Goal: Task Accomplishment & Management: Use online tool/utility

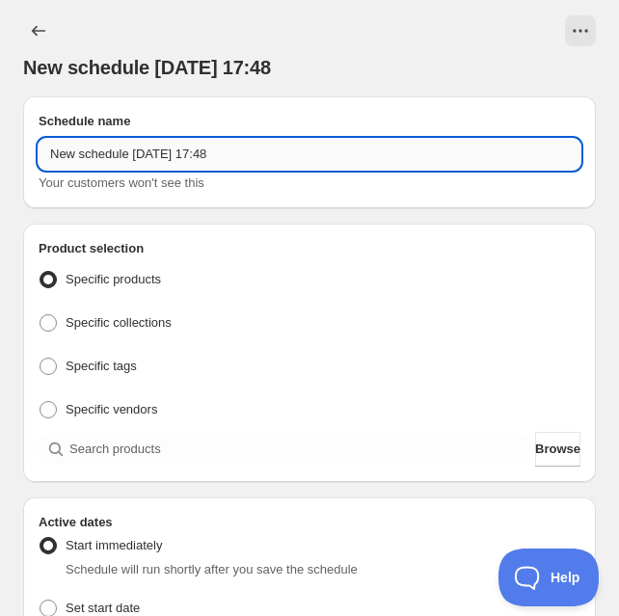
click at [121, 158] on input "New schedule [DATE] 17:48" at bounding box center [310, 154] width 542 height 31
paste input "[DATE] 6:30PM-8:30PM | Needle Felted Pumpkins"
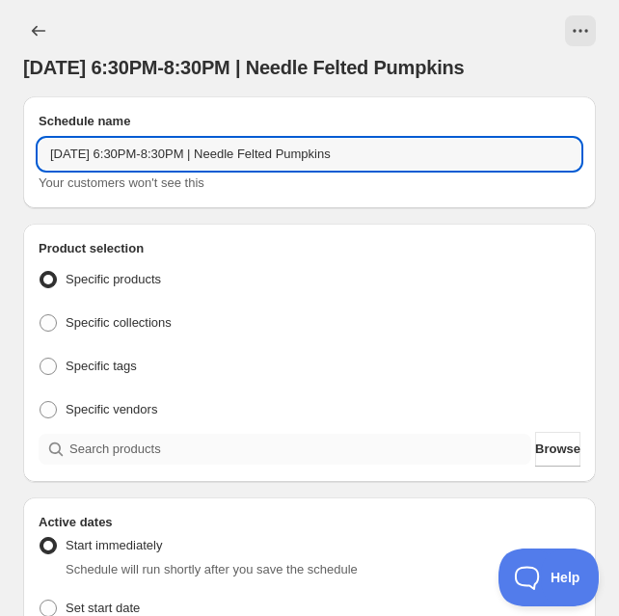
type input "[DATE] 6:30PM-8:30PM | Needle Felted Pumpkins"
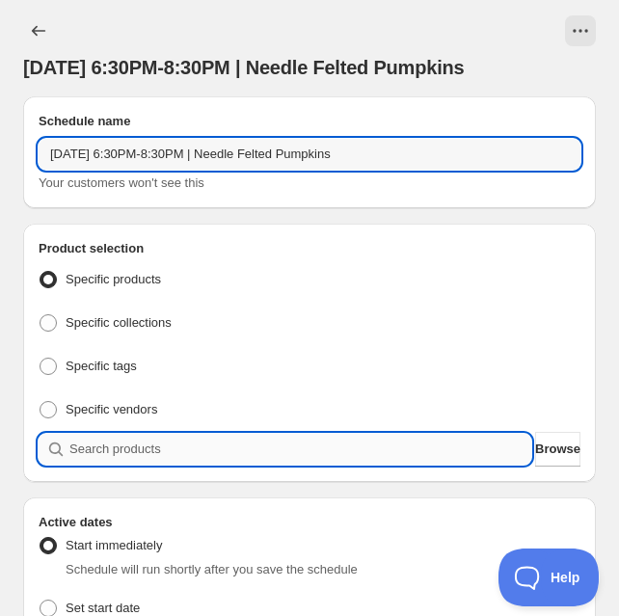
click at [131, 464] on input "search" at bounding box center [300, 449] width 462 height 31
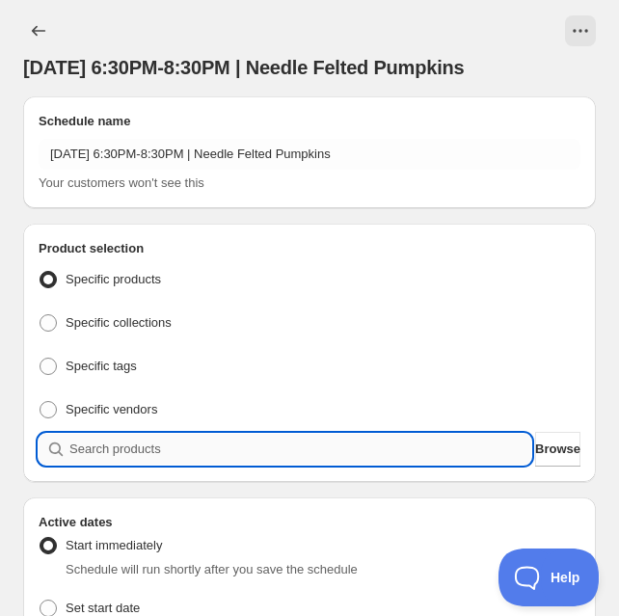
paste input "[DATE] 6:30PM-8:30PM | Needle Felted Pumpkins"
type input "[DATE] 6:30PM-8:30PM | Needle Felted Pumpkins"
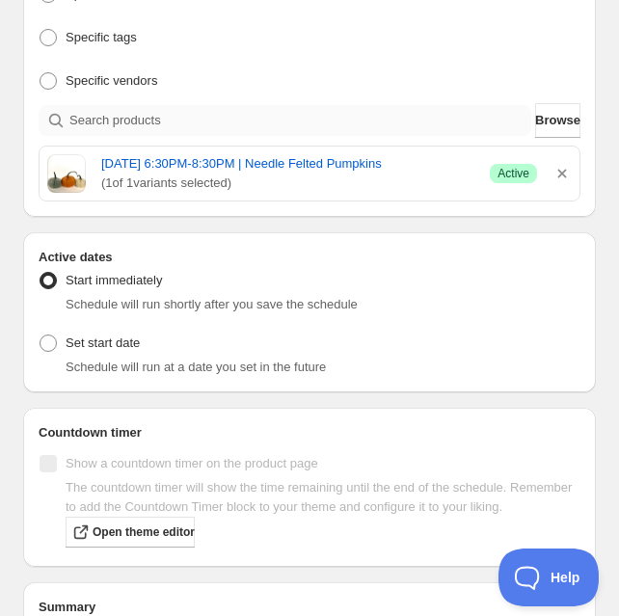
scroll to position [339, 0]
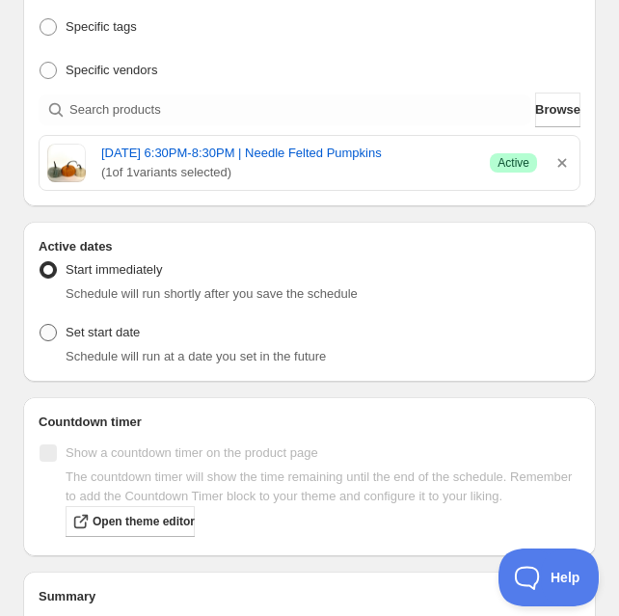
click at [126, 339] on span "Set start date" at bounding box center [103, 332] width 74 height 14
click at [40, 325] on input "Set start date" at bounding box center [40, 324] width 1 height 1
radio input "true"
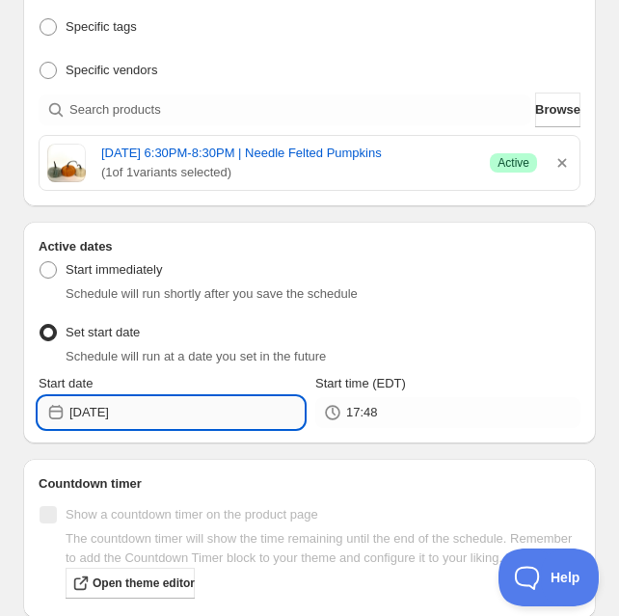
click at [153, 428] on input "[DATE]" at bounding box center [186, 412] width 234 height 31
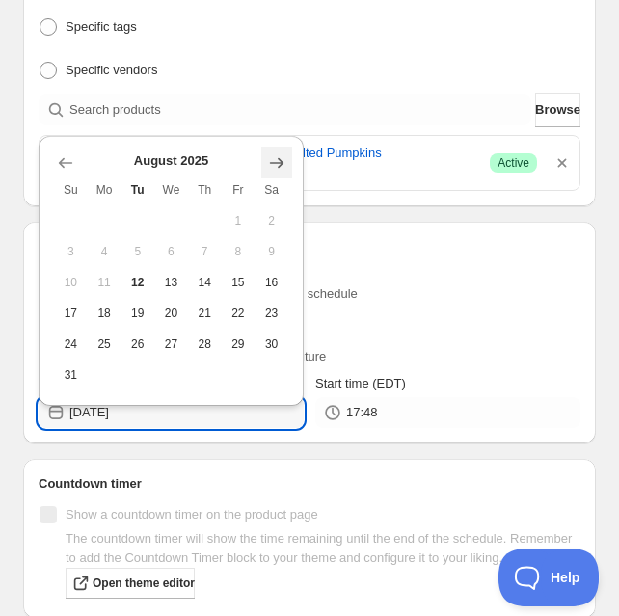
click at [284, 159] on icon "Show next month, September 2025" at bounding box center [276, 162] width 19 height 19
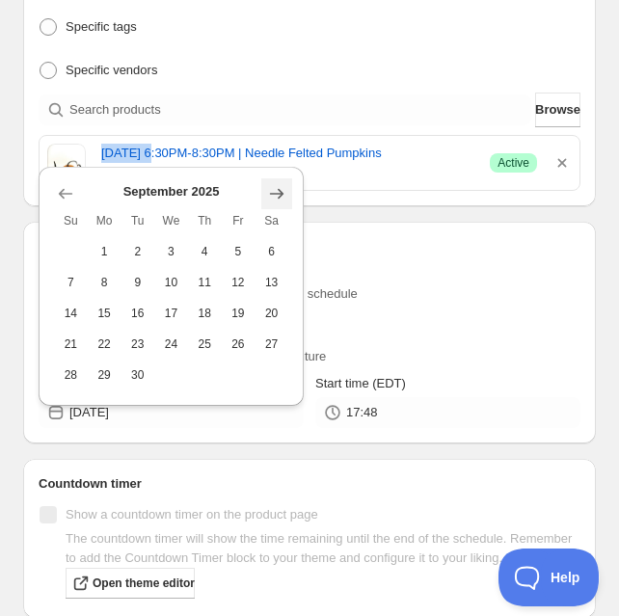
click at [284, 159] on div "[DATE] 6:30PM-8:30PM | Needle Felted Pumpkins ( 1 of 1 variants selected) Succe…" at bounding box center [310, 163] width 540 height 54
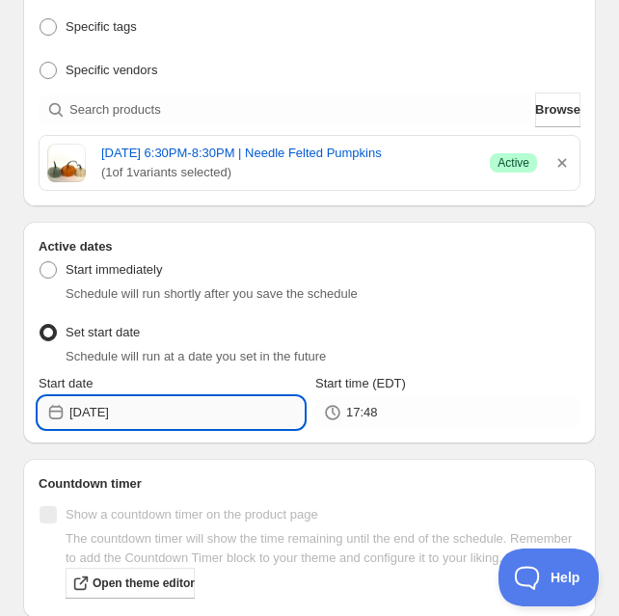
click at [205, 428] on input "[DATE]" at bounding box center [186, 412] width 234 height 31
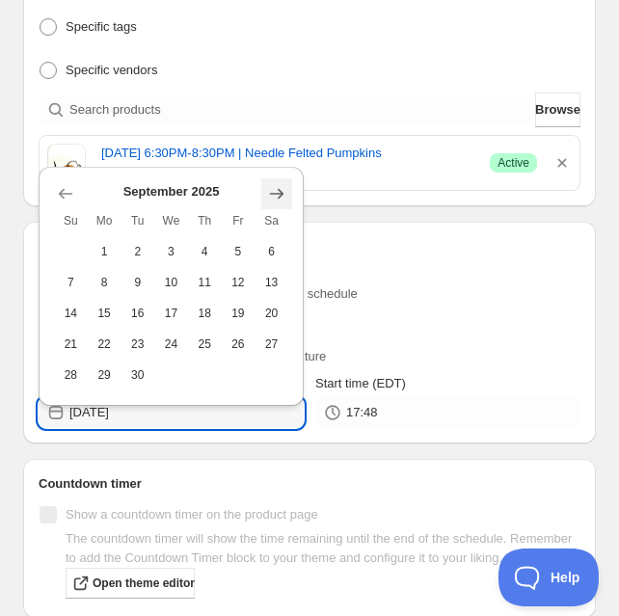
click at [282, 195] on icon "Show next month, October 2025" at bounding box center [276, 194] width 13 height 11
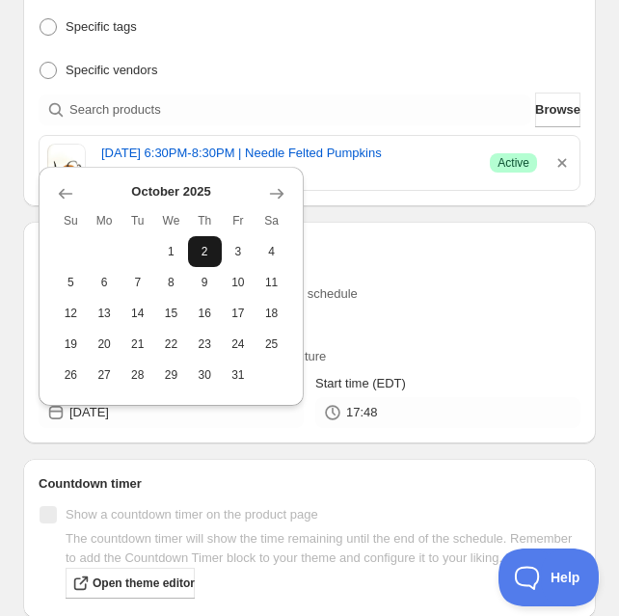
click at [193, 254] on button "2" at bounding box center [205, 251] width 34 height 31
type input "[DATE]"
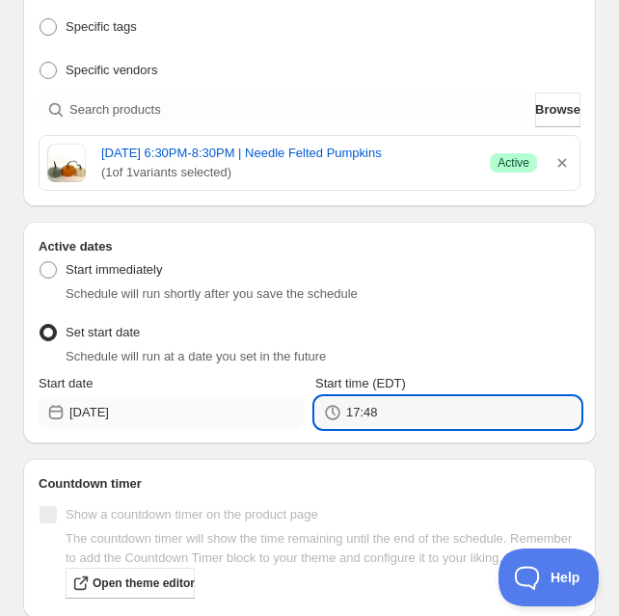
drag, startPoint x: 415, startPoint y: 450, endPoint x: 287, endPoint y: 450, distance: 127.3
click at [287, 428] on div "Start date [DATE] Start time (EDT) 17:48" at bounding box center [310, 401] width 542 height 54
type input "20:30"
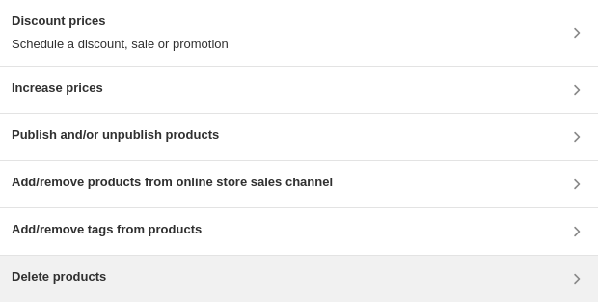
click at [313, 61] on div "Delete products" at bounding box center [299, 278] width 575 height 23
